Goal: Information Seeking & Learning: Learn about a topic

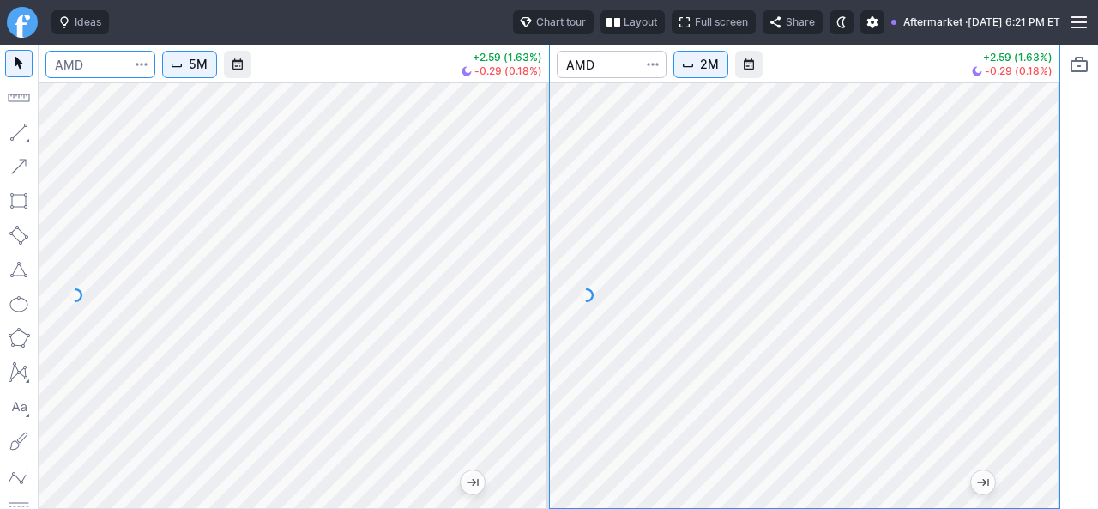
click at [101, 66] on input "Search" at bounding box center [100, 64] width 110 height 27
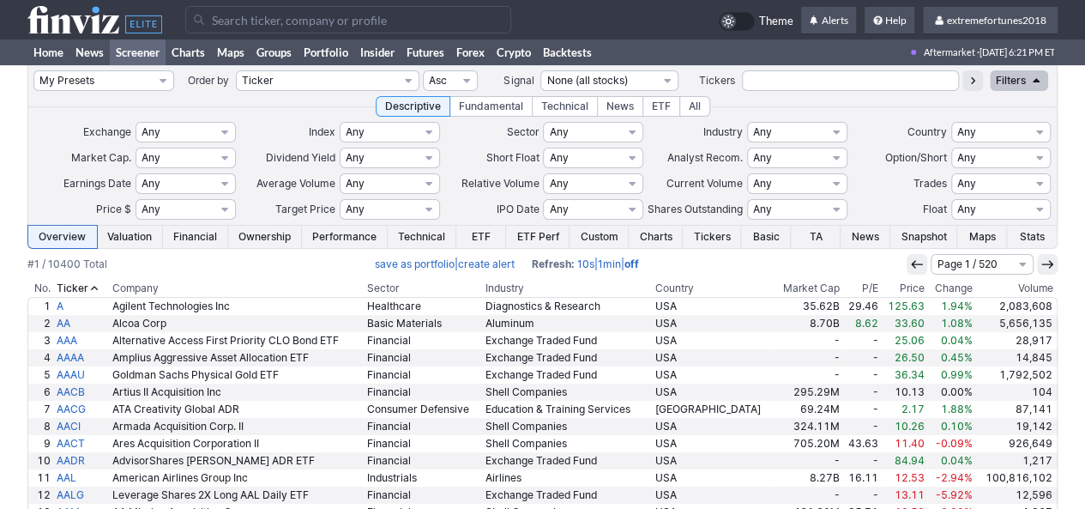
click at [254, 19] on input "Search" at bounding box center [348, 19] width 326 height 27
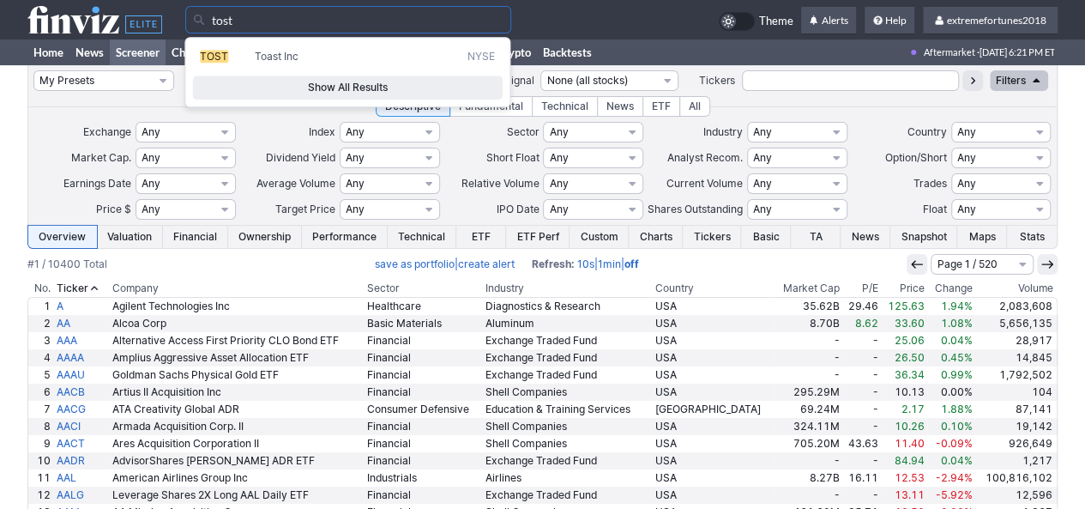
type input "tost"
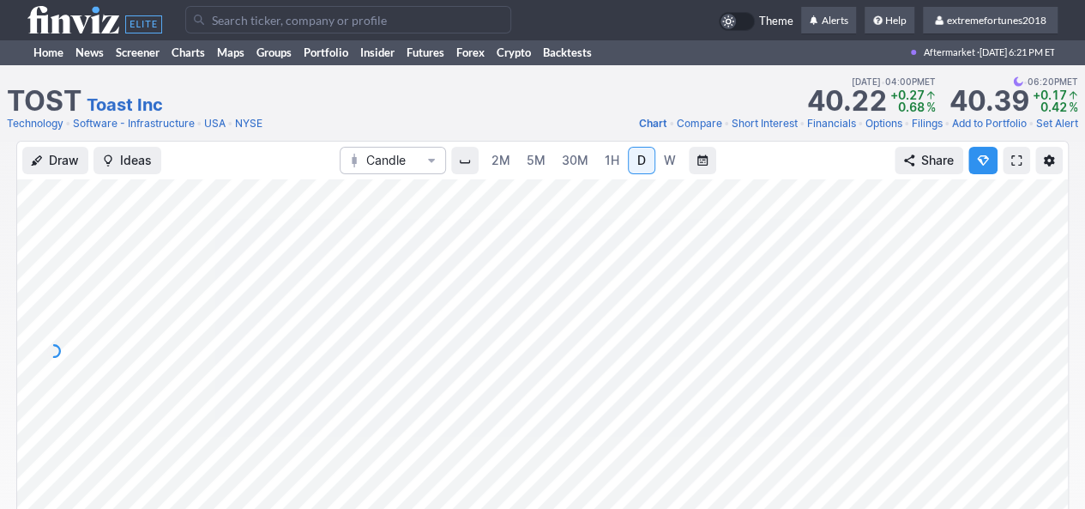
drag, startPoint x: 1046, startPoint y: 346, endPoint x: 1045, endPoint y: 363, distance: 16.3
click at [1045, 363] on div at bounding box center [1050, 346] width 36 height 300
click at [154, 118] on link "Software - Infrastructure" at bounding box center [134, 123] width 122 height 17
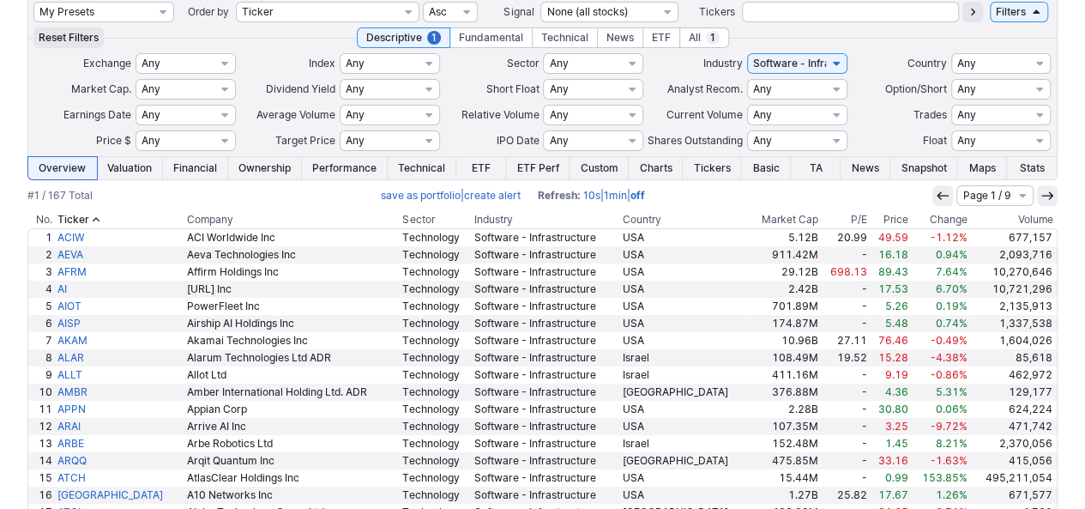
scroll to position [172, 0]
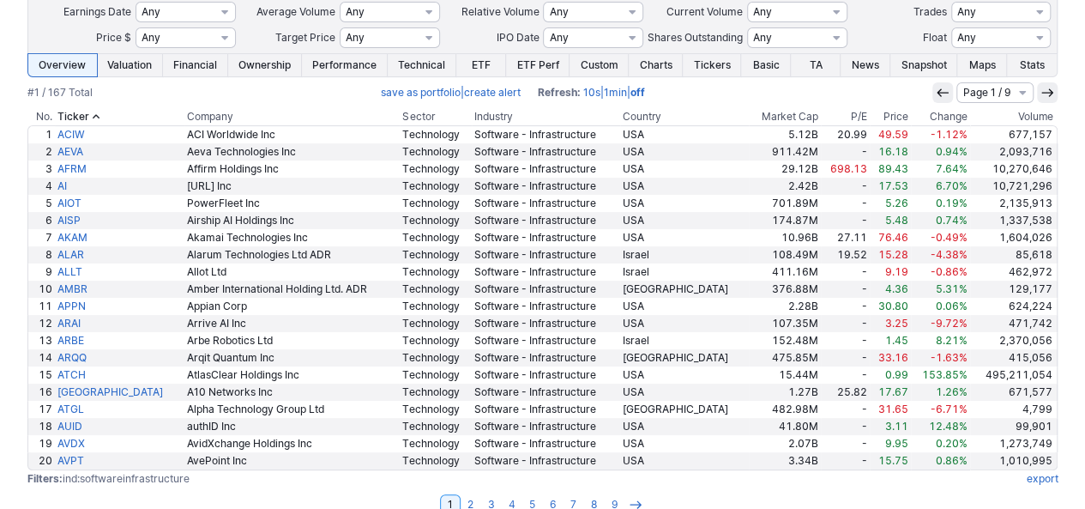
click at [1023, 112] on th "Volume" at bounding box center [1014, 116] width 88 height 17
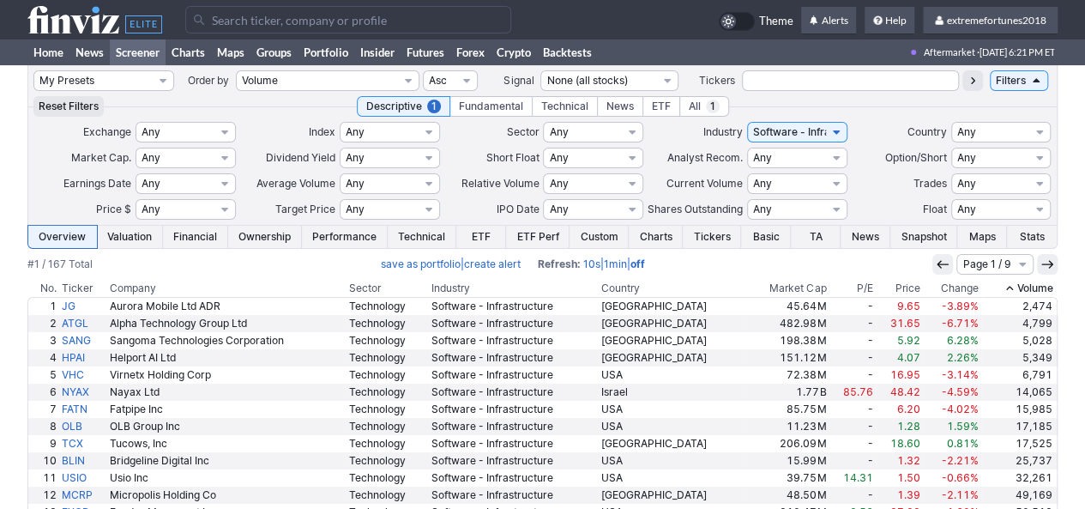
click at [1017, 286] on th "Volume" at bounding box center [1019, 288] width 77 height 17
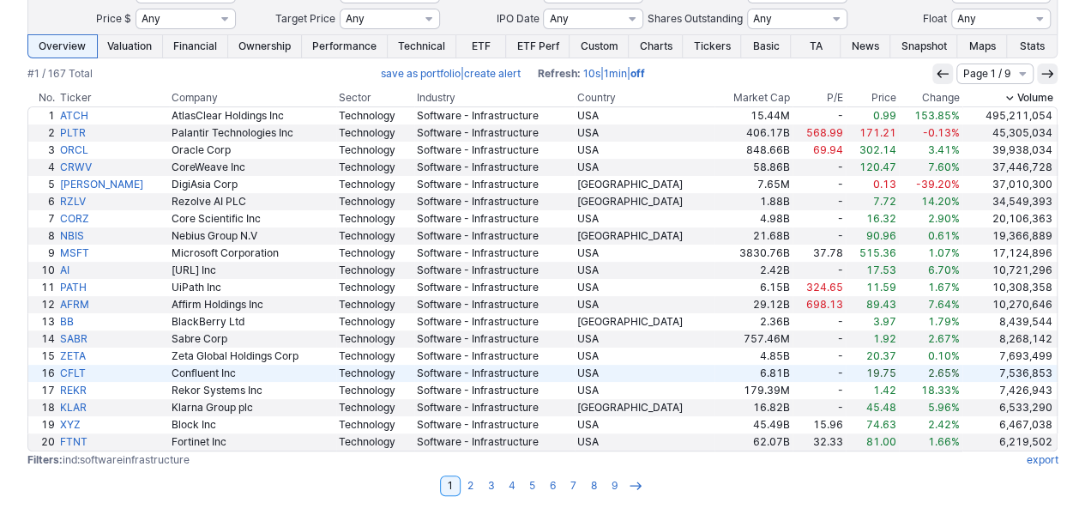
scroll to position [196, 0]
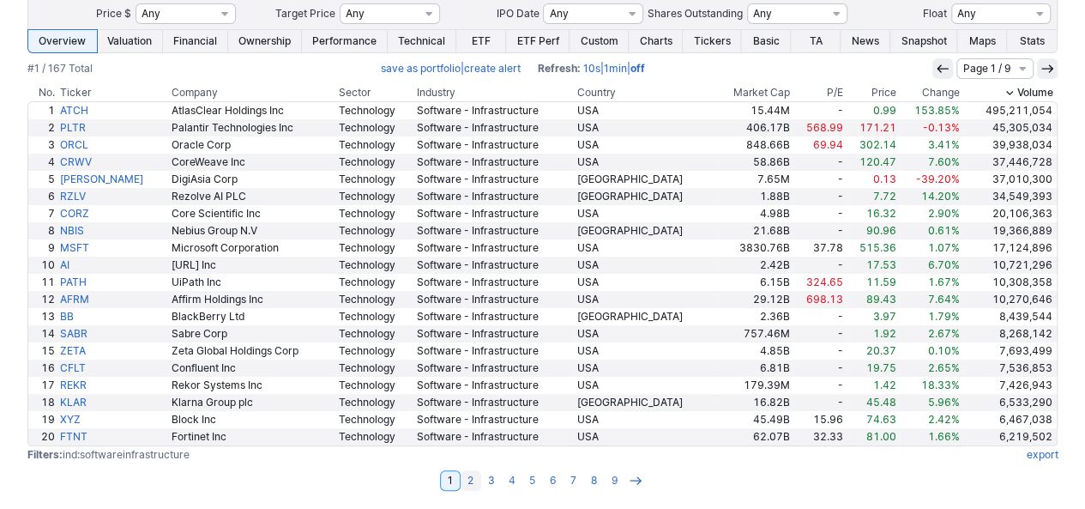
click at [472, 479] on link "2" at bounding box center [471, 480] width 21 height 21
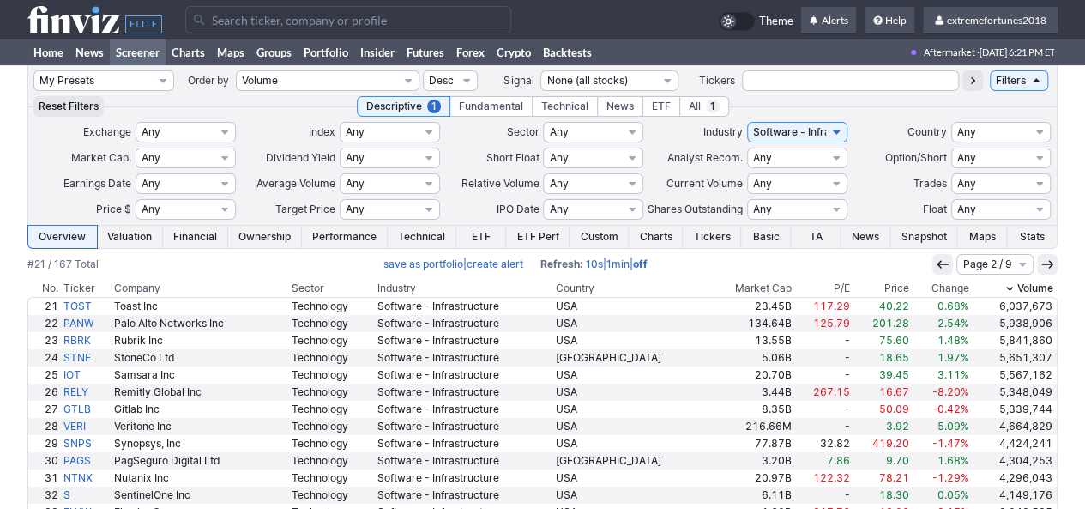
click at [345, 28] on input "Search" at bounding box center [348, 19] width 326 height 27
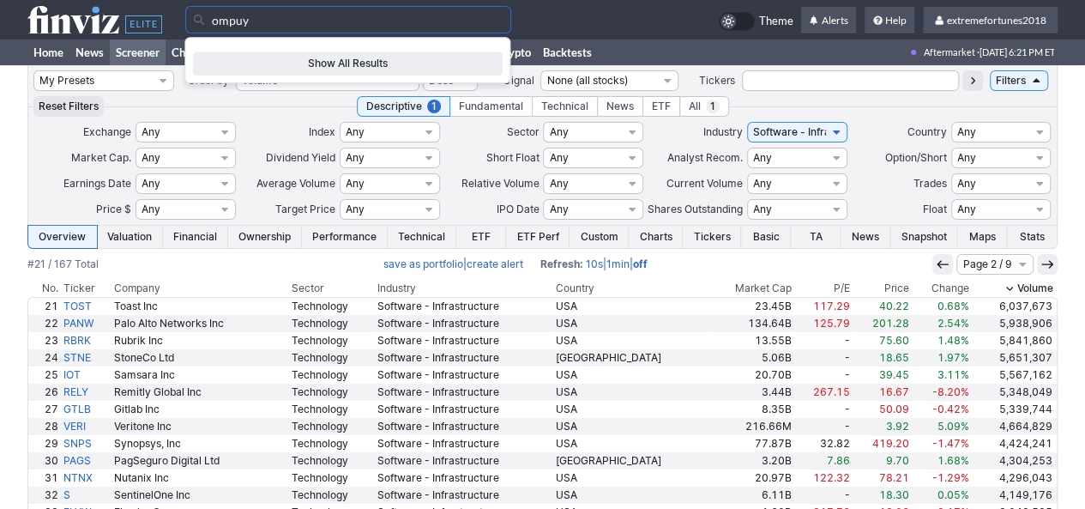
type input "ompuy"
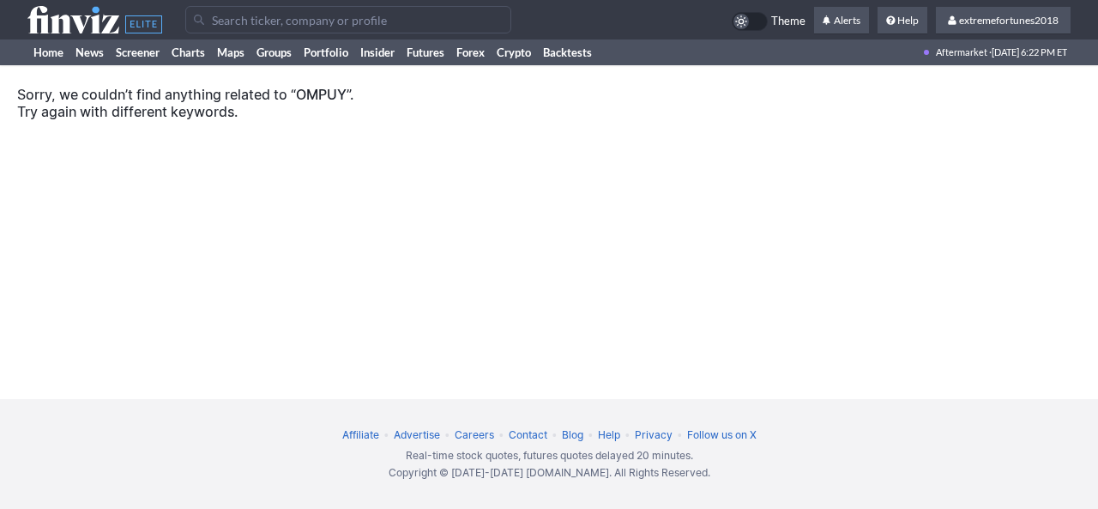
click at [345, 28] on input "Search" at bounding box center [348, 19] width 326 height 27
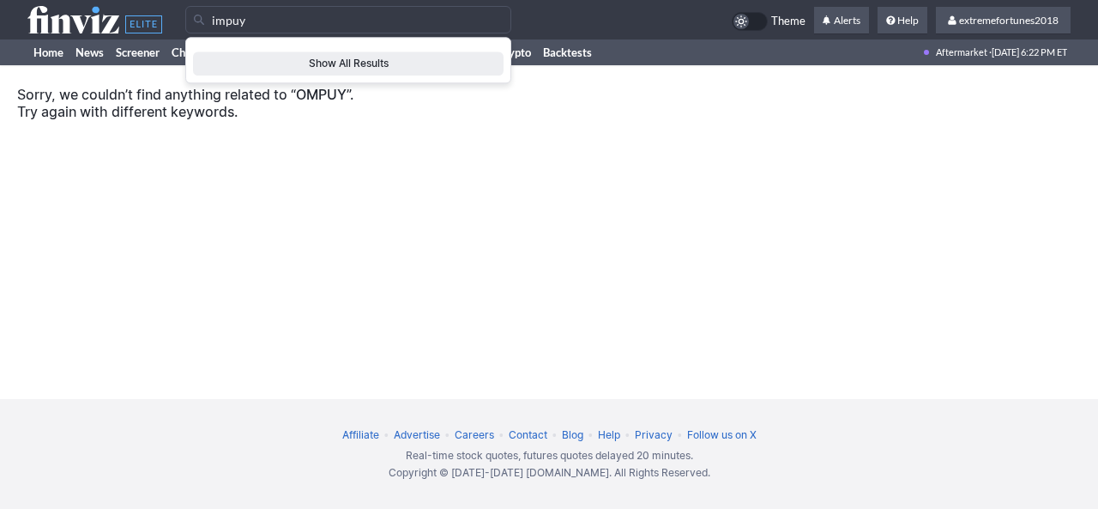
type input "impuy"
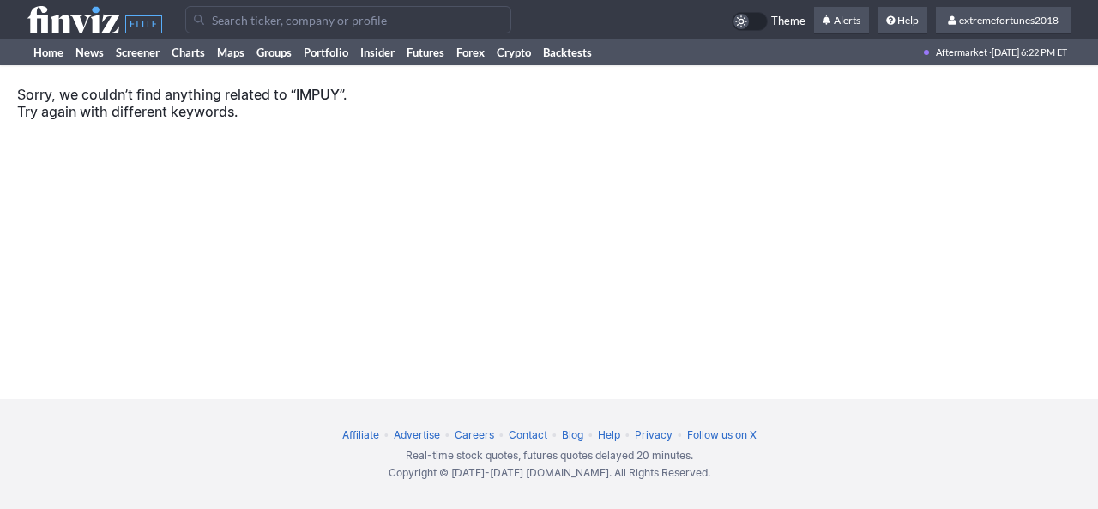
click at [345, 28] on input "Search" at bounding box center [348, 19] width 326 height 27
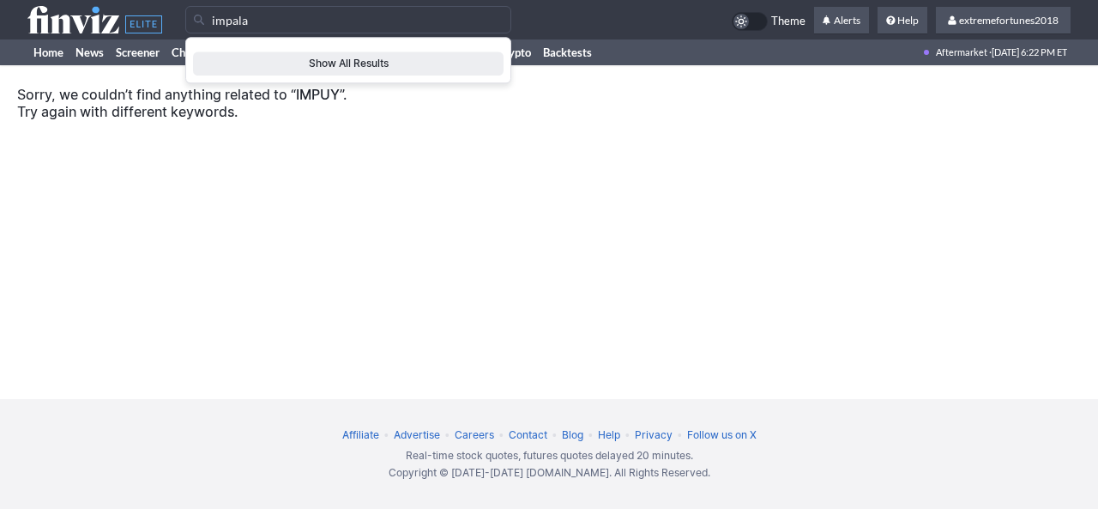
type input "impala"
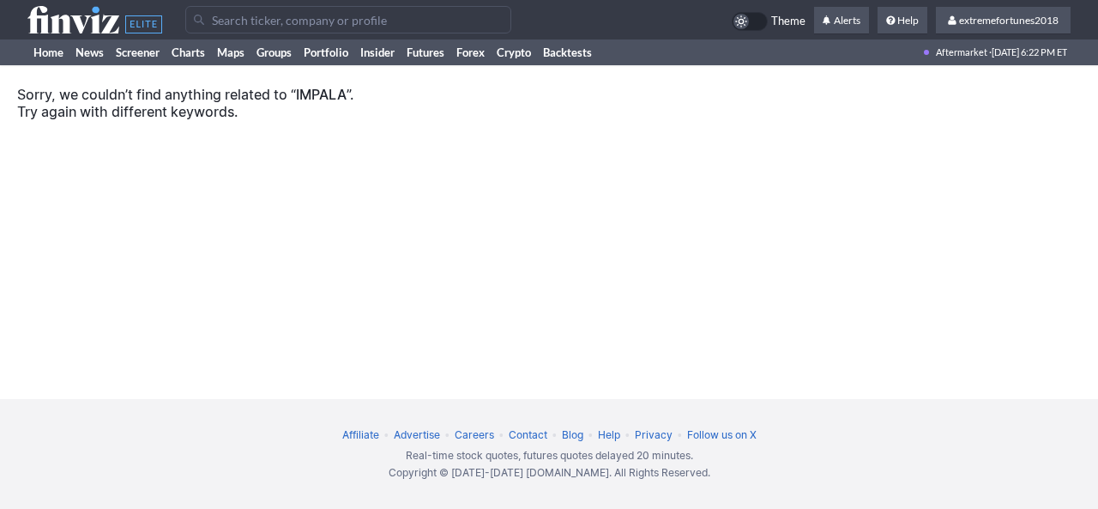
click at [343, 15] on input "Search" at bounding box center [348, 19] width 326 height 27
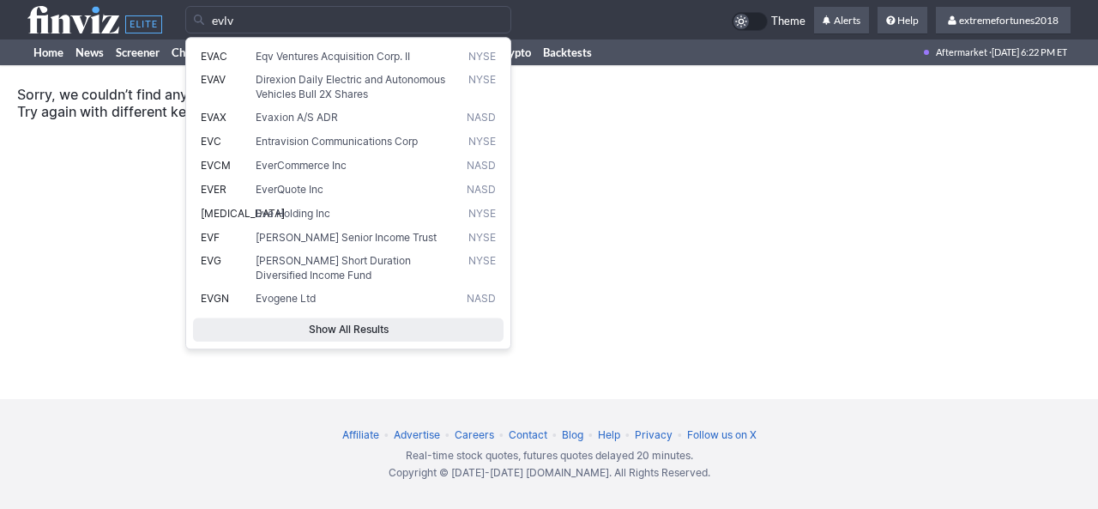
type input "evlv"
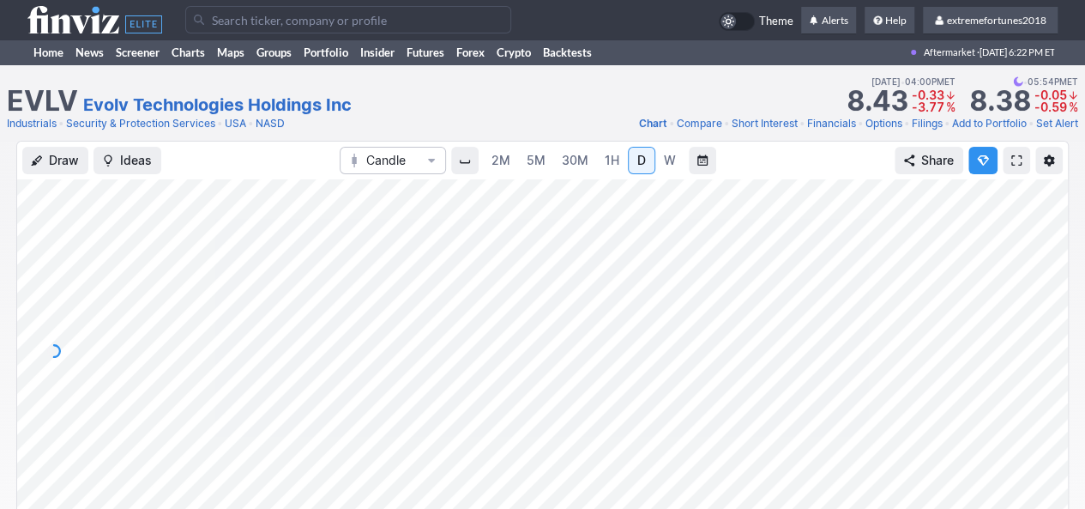
drag, startPoint x: 1041, startPoint y: 376, endPoint x: 1037, endPoint y: 388, distance: 12.8
click at [1037, 388] on div at bounding box center [1050, 346] width 36 height 300
click at [234, 21] on input "Search" at bounding box center [348, 19] width 326 height 27
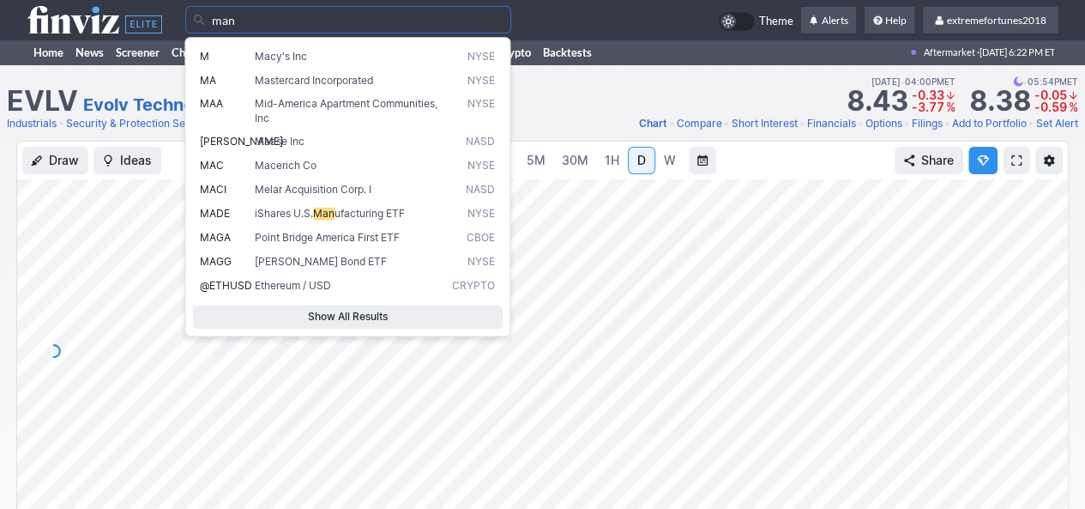
type input "man"
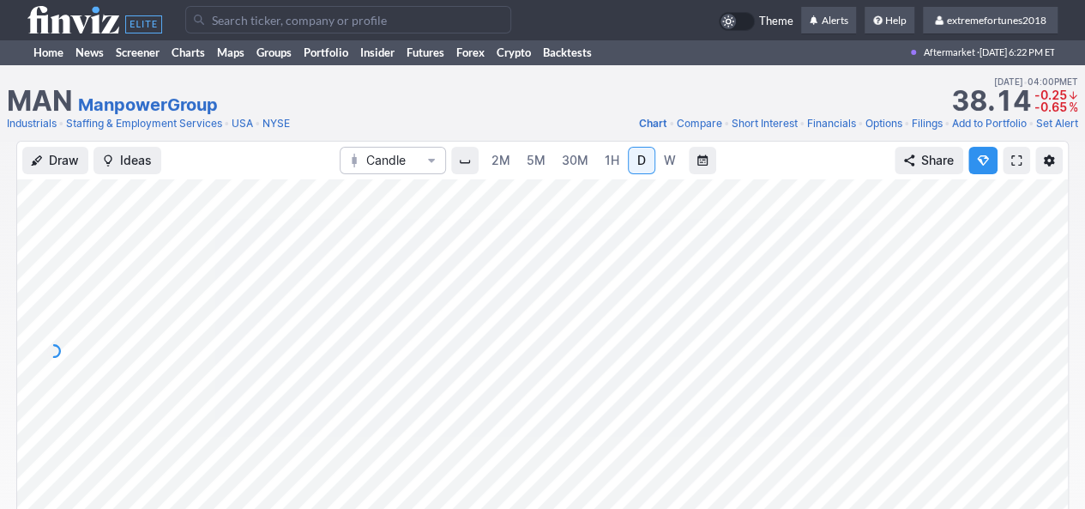
click at [1051, 354] on div at bounding box center [1050, 346] width 36 height 300
click at [326, 25] on input "Search" at bounding box center [348, 19] width 326 height 27
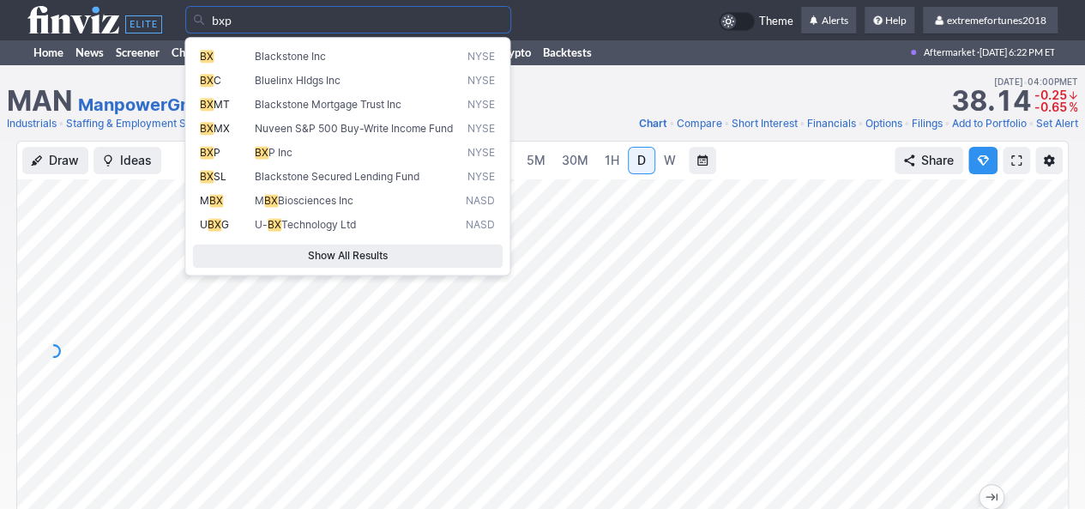
type input "bxp"
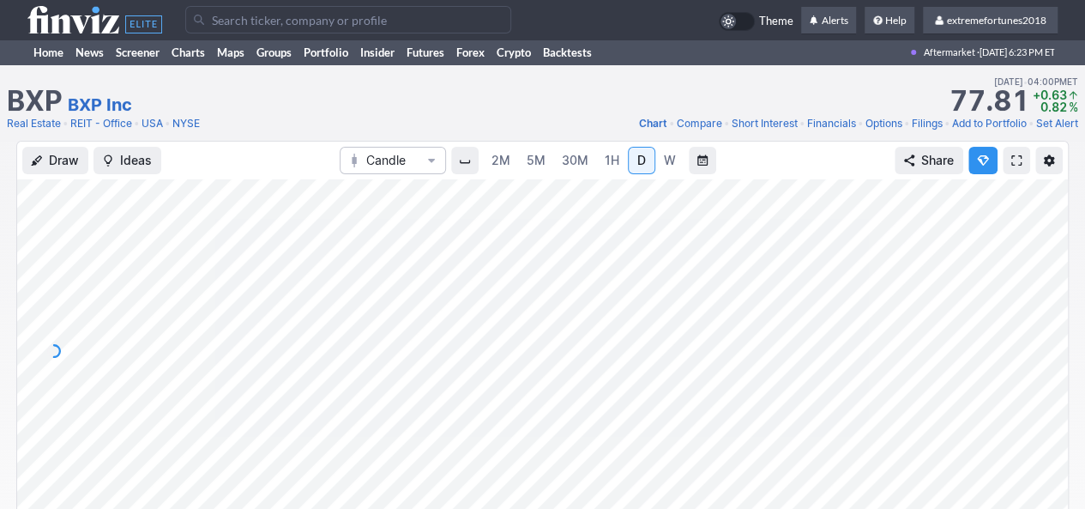
click at [1029, 385] on div at bounding box center [542, 350] width 1051 height 343
drag, startPoint x: 1039, startPoint y: 363, endPoint x: 1041, endPoint y: 378, distance: 15.7
click at [1041, 378] on div at bounding box center [542, 350] width 1051 height 343
click at [309, 27] on input "Search" at bounding box center [348, 19] width 326 height 27
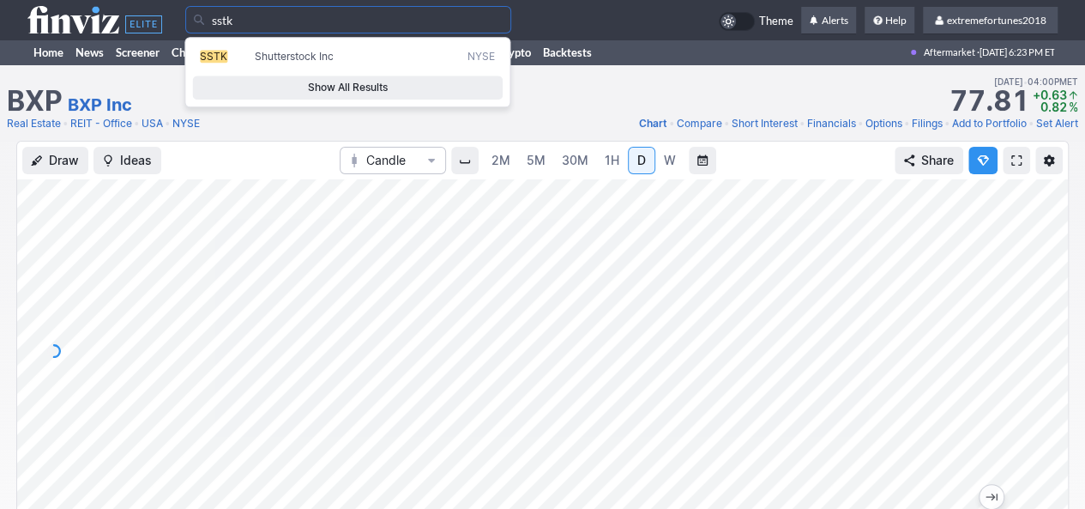
type input "sstk"
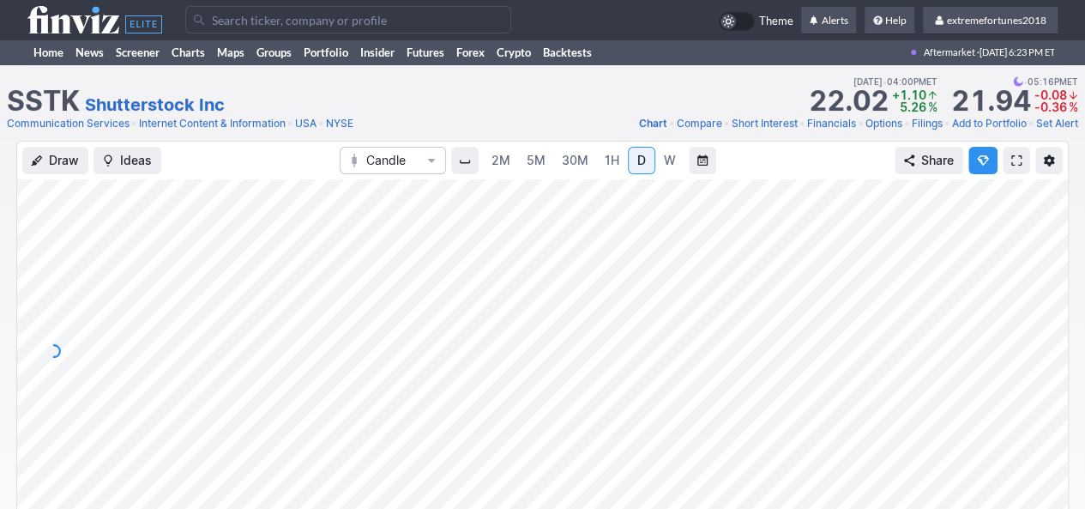
drag, startPoint x: 1043, startPoint y: 389, endPoint x: 1033, endPoint y: 414, distance: 27.7
click at [1045, 406] on div at bounding box center [1050, 346] width 36 height 300
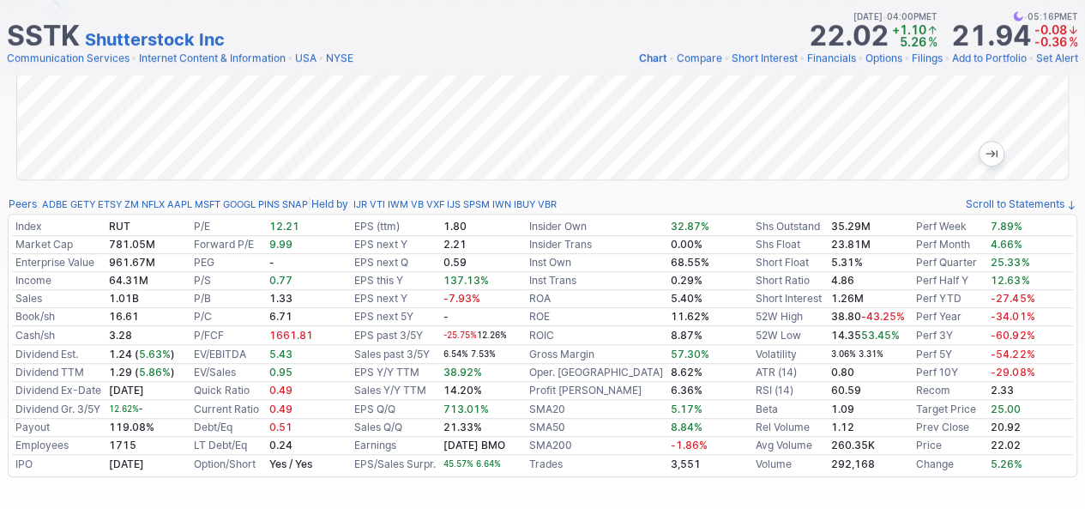
scroll to position [86, 0]
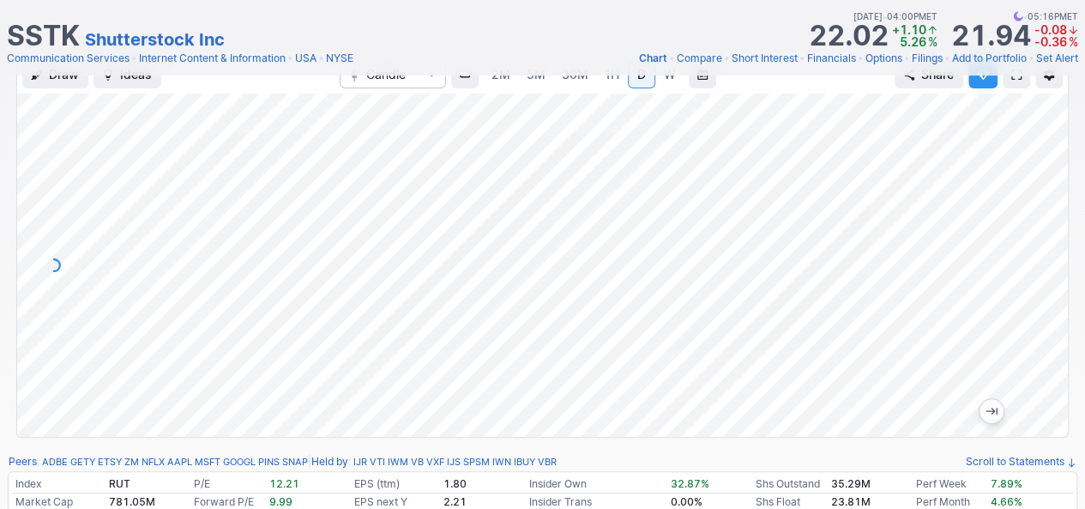
drag, startPoint x: 1070, startPoint y: 337, endPoint x: 1077, endPoint y: 393, distance: 56.2
click at [1077, 393] on div "Draw Ideas Candle 2M 5M 30M 1H D W Share" at bounding box center [542, 253] width 1085 height 396
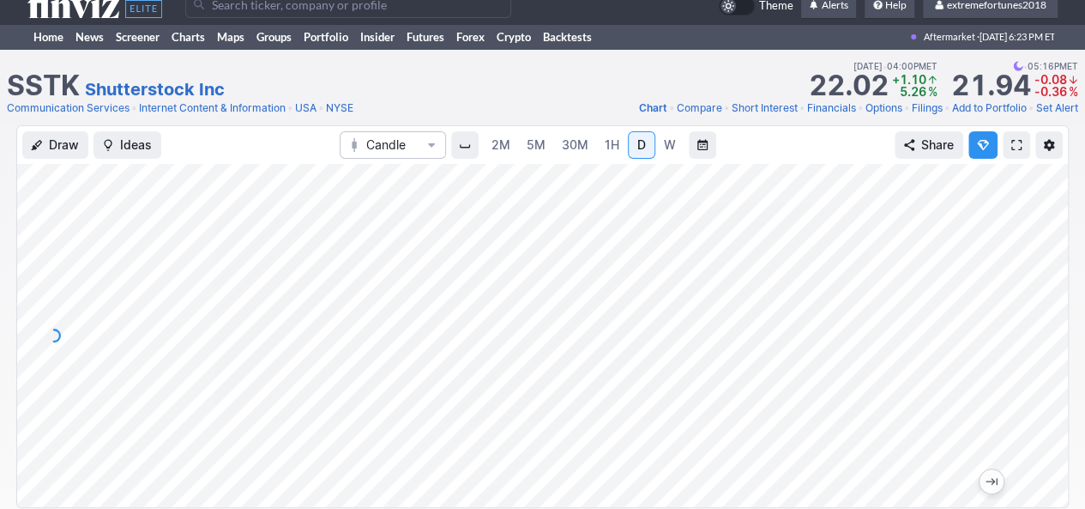
scroll to position [0, 0]
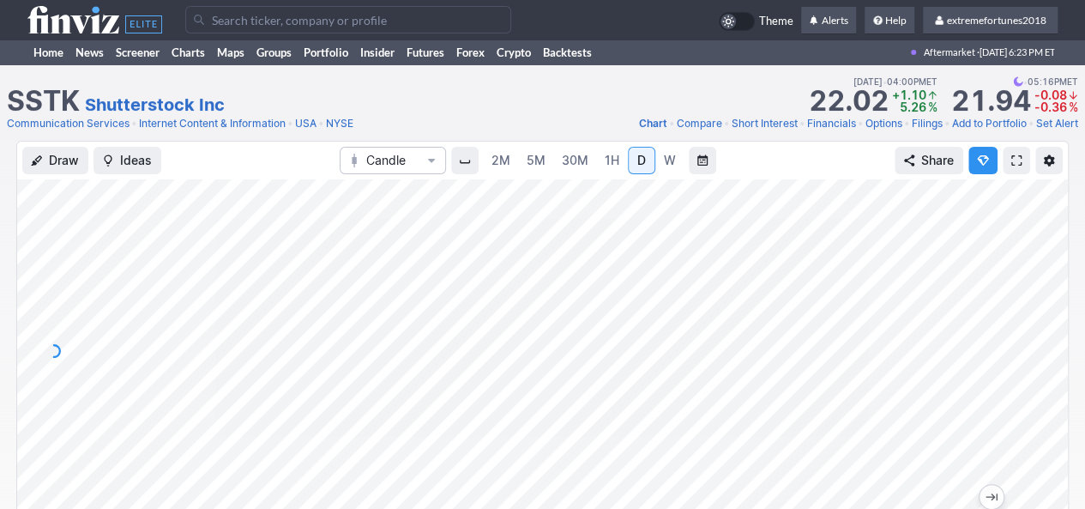
click at [668, 157] on span "W" at bounding box center [670, 160] width 12 height 15
drag, startPoint x: 1052, startPoint y: 301, endPoint x: 1035, endPoint y: 349, distance: 50.7
click at [1047, 347] on div at bounding box center [1050, 346] width 36 height 300
